Goal: Find specific page/section: Find specific page/section

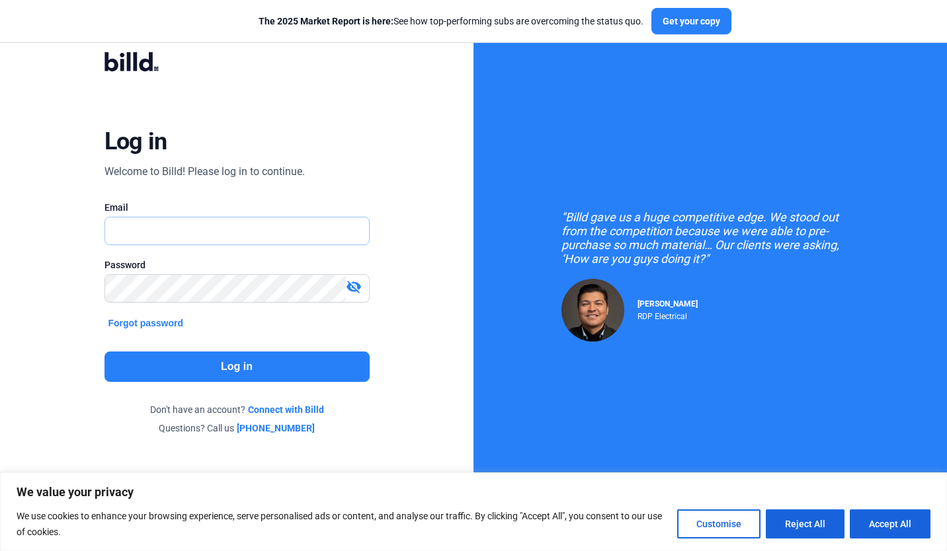
type input "[EMAIL_ADDRESS][DOMAIN_NAME]"
click at [235, 368] on button "Log in" at bounding box center [236, 367] width 265 height 30
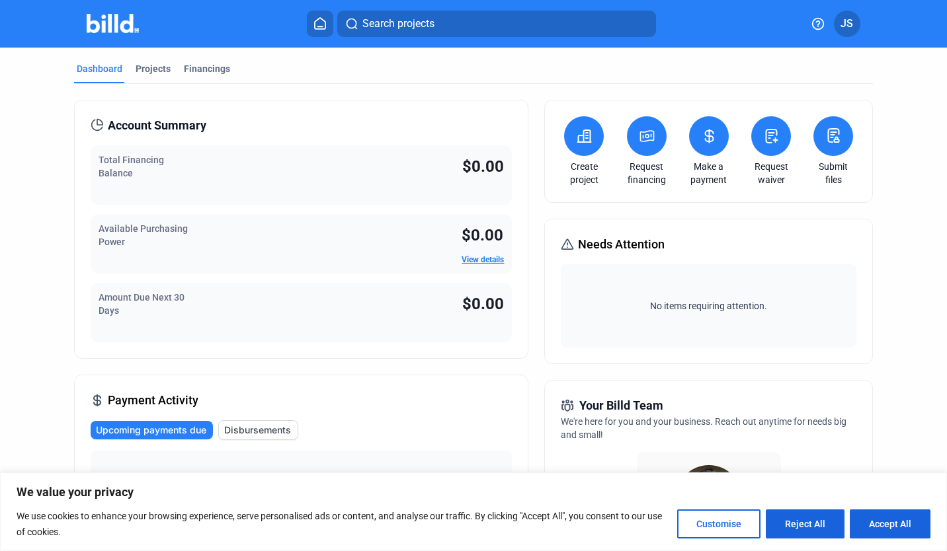
click at [888, 526] on button "Accept All" at bounding box center [890, 524] width 81 height 29
checkbox input "true"
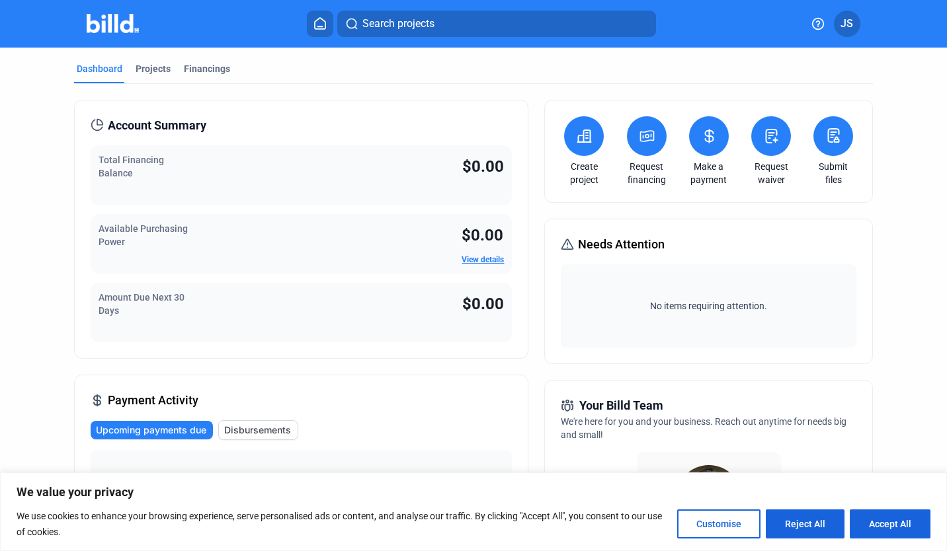
checkbox input "true"
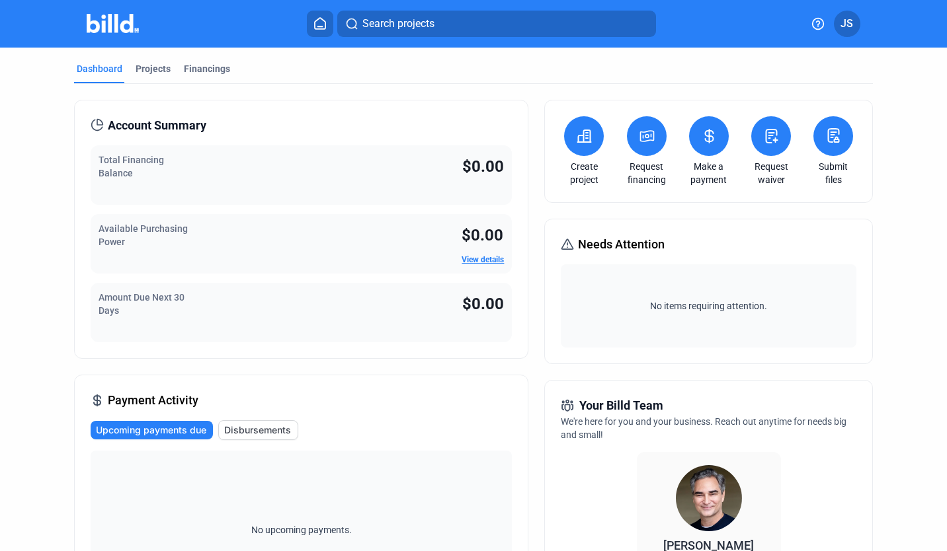
click at [163, 78] on div "Projects" at bounding box center [153, 72] width 40 height 21
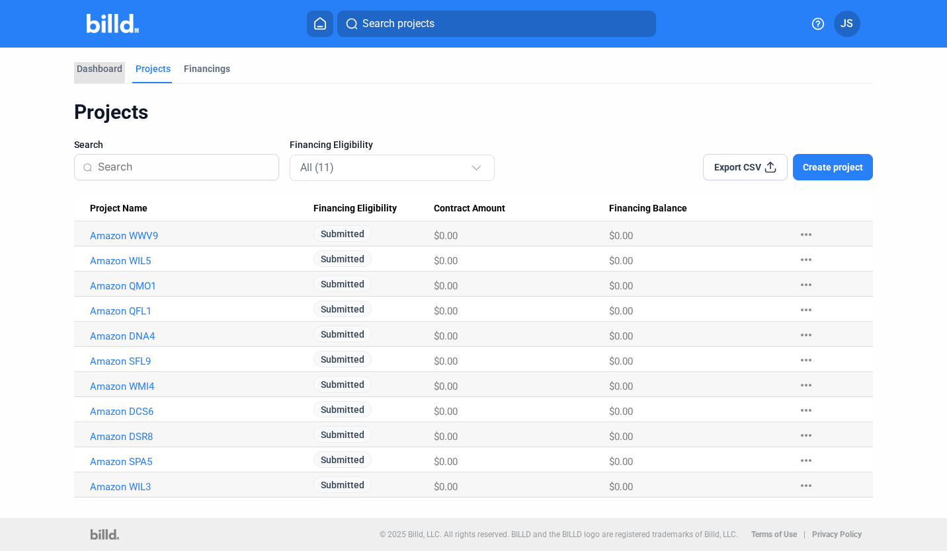
click at [89, 64] on div "Dashboard" at bounding box center [100, 68] width 46 height 13
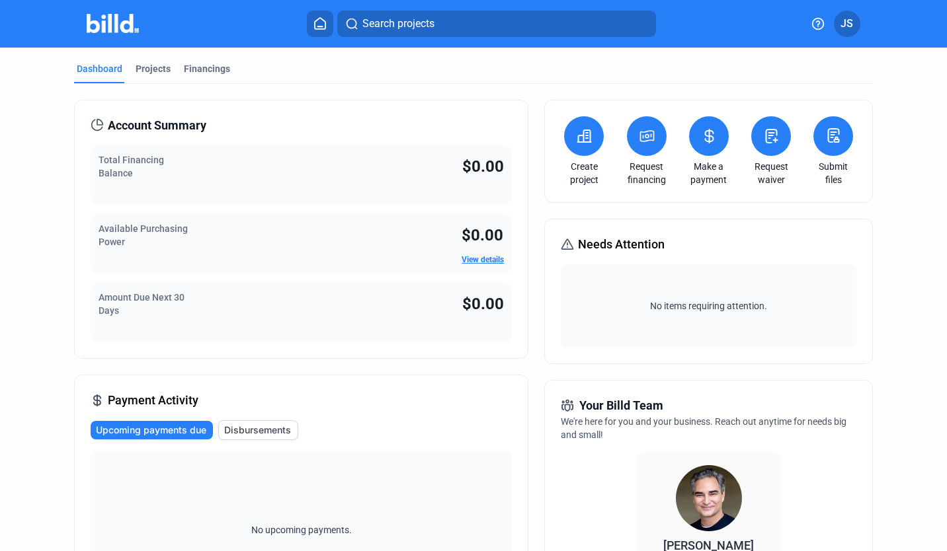
click at [208, 67] on div "Financings" at bounding box center [207, 68] width 46 height 13
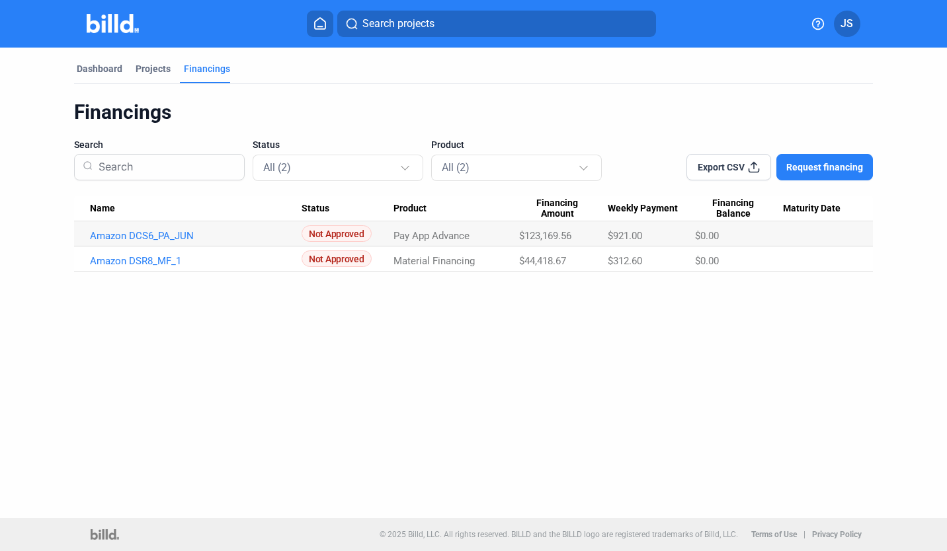
click at [172, 236] on link "Amazon DCS6_PA_JUN" at bounding box center [196, 236] width 212 height 12
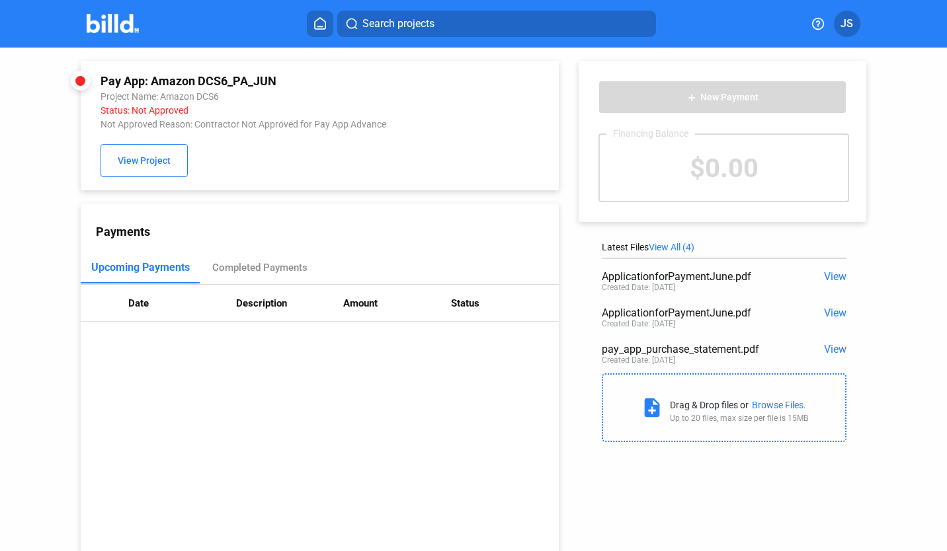
click at [321, 31] on button at bounding box center [320, 24] width 26 height 26
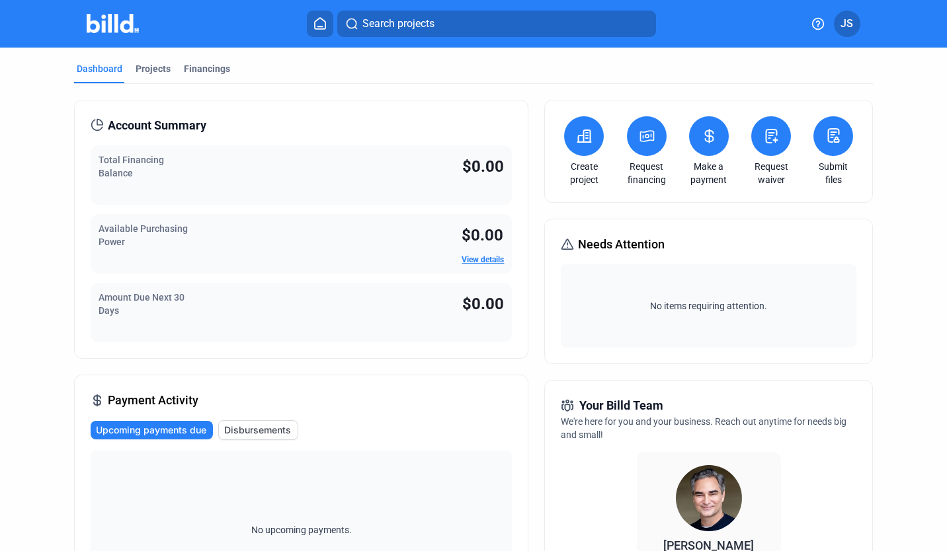
click at [162, 68] on div "Projects" at bounding box center [153, 68] width 35 height 13
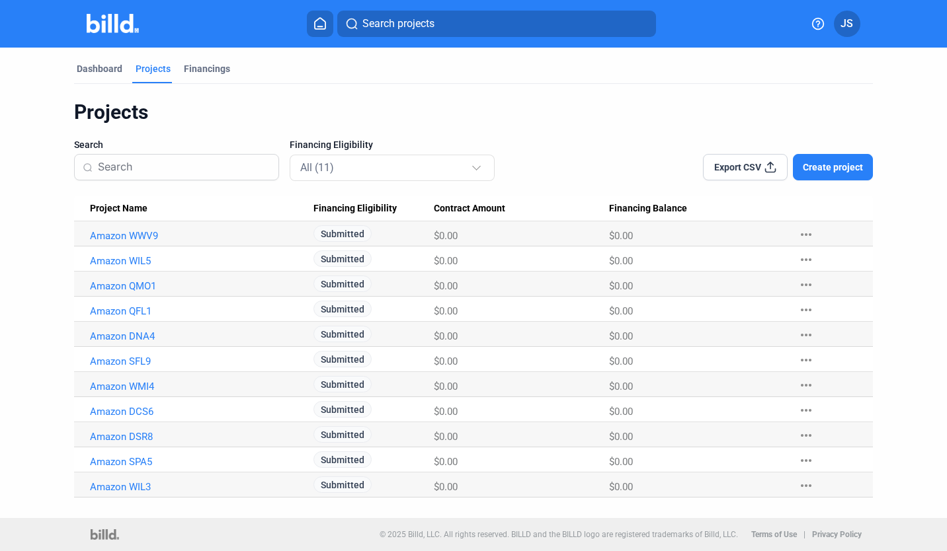
click at [196, 68] on div "Financings" at bounding box center [207, 68] width 46 height 13
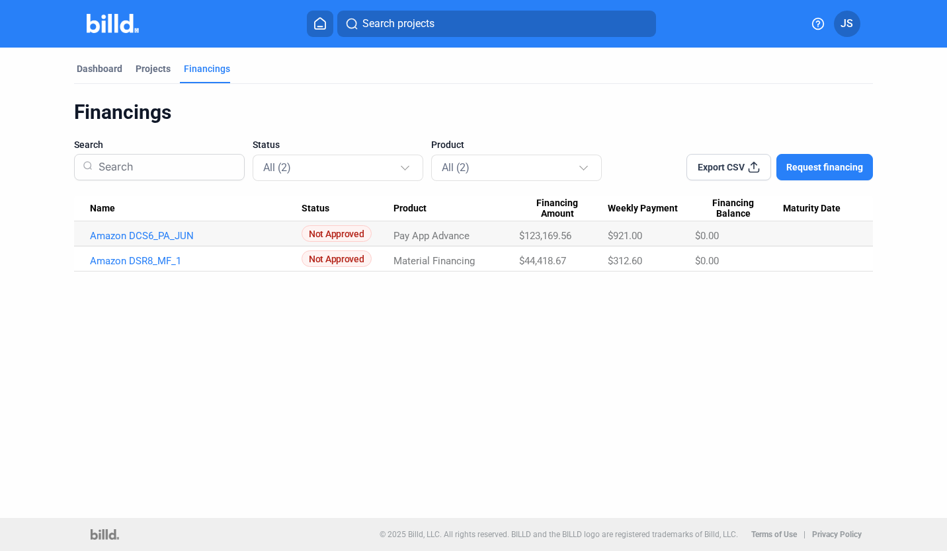
click at [151, 75] on div "Projects" at bounding box center [153, 68] width 35 height 13
